Goal: Navigation & Orientation: Find specific page/section

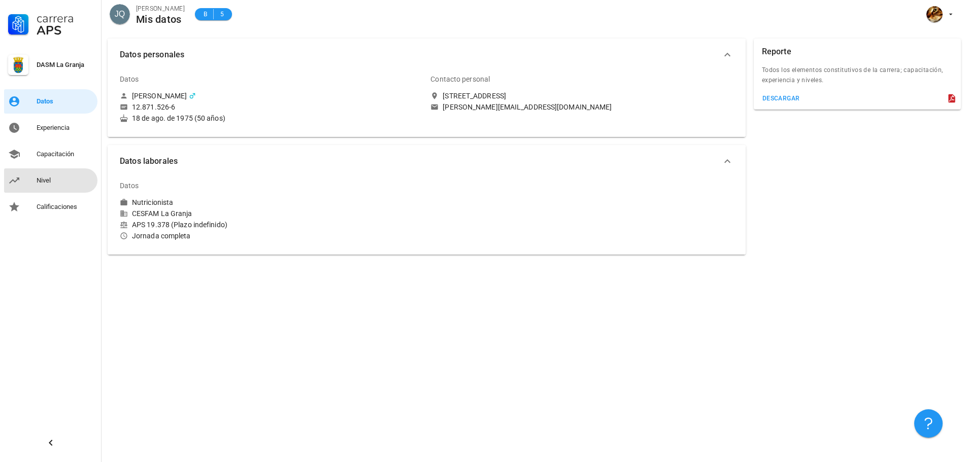
click at [59, 180] on div "Nivel" at bounding box center [65, 181] width 57 height 8
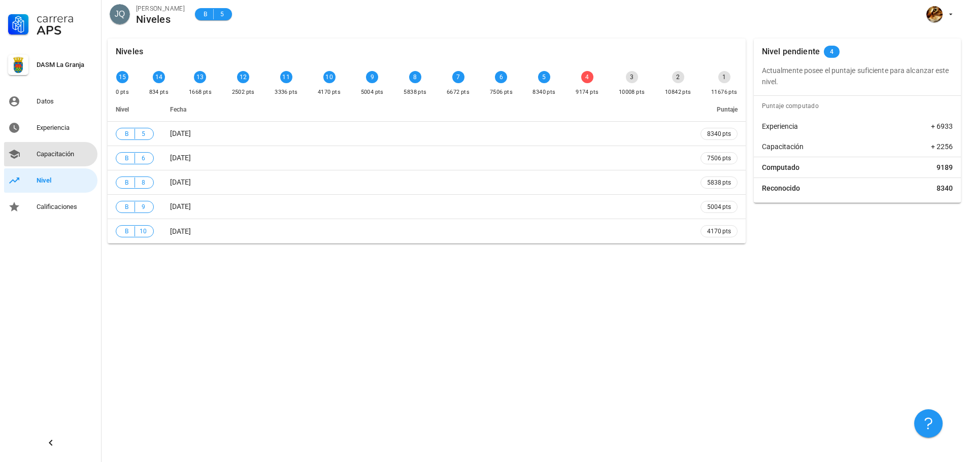
click at [64, 154] on div "Capacitación" at bounding box center [65, 154] width 57 height 8
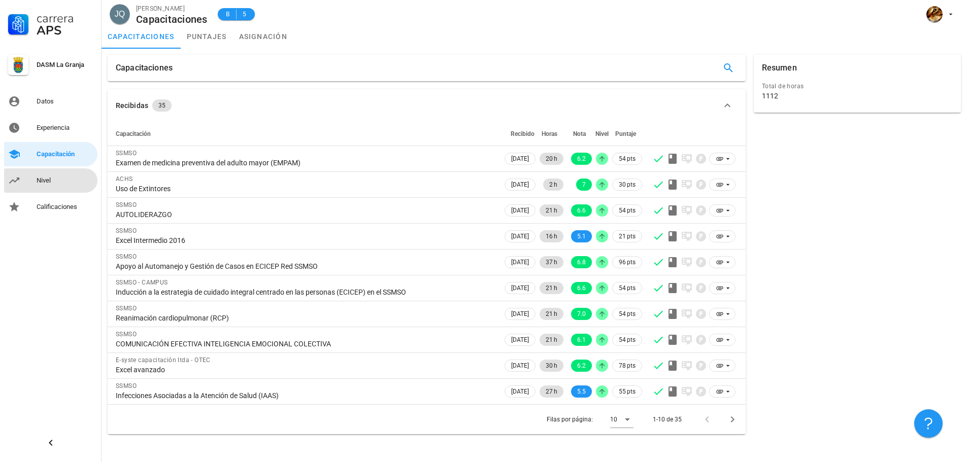
click at [46, 180] on div "Nivel" at bounding box center [65, 181] width 57 height 8
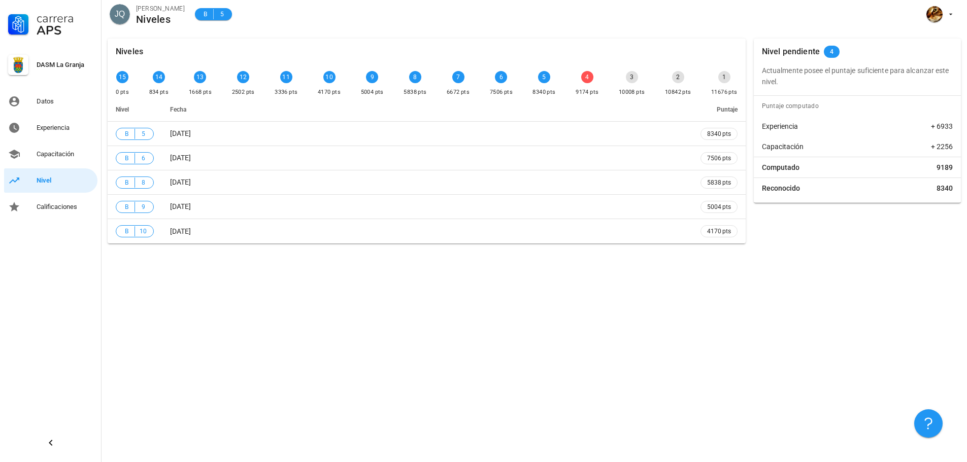
click at [590, 74] on div "4" at bounding box center [587, 77] width 12 height 12
